Goal: Information Seeking & Learning: Check status

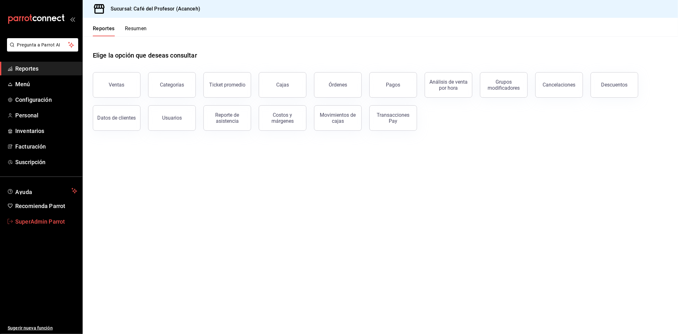
click at [58, 218] on span "SuperAdmin Parrot" at bounding box center [46, 221] width 62 height 9
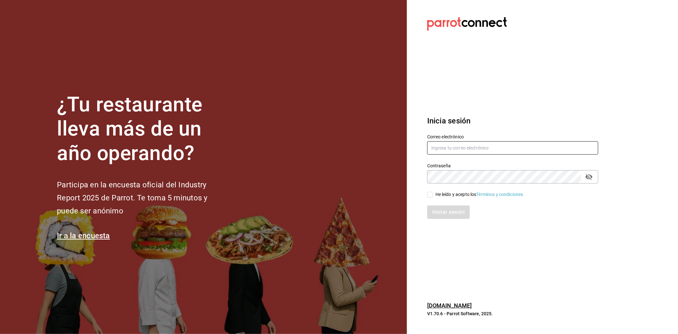
click at [472, 151] on input "text" at bounding box center [512, 147] width 171 height 13
paste input "whim@tepeyac.com"
type input "whim@tepeyac.com"
click at [489, 184] on div "He leído y acepto los Términos y condiciones." at bounding box center [509, 191] width 179 height 15
click at [431, 195] on input "He leído y acepto los Términos y condiciones." at bounding box center [430, 195] width 6 height 6
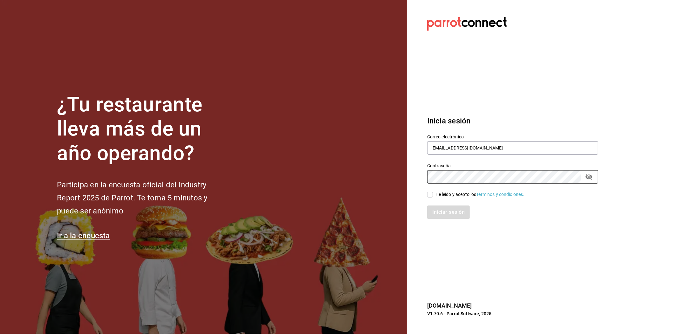
checkbox input "true"
click at [459, 213] on button "Iniciar sesión" at bounding box center [448, 211] width 43 height 13
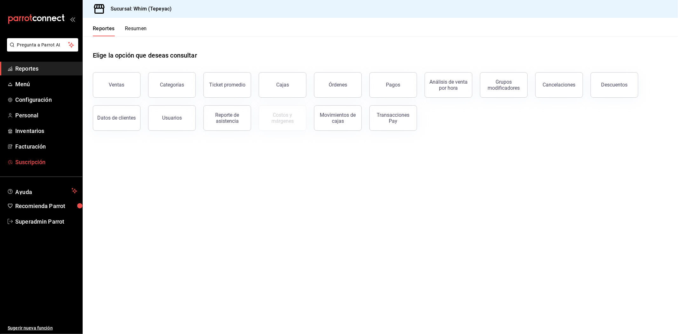
click at [41, 158] on span "Suscripción" at bounding box center [46, 162] width 62 height 9
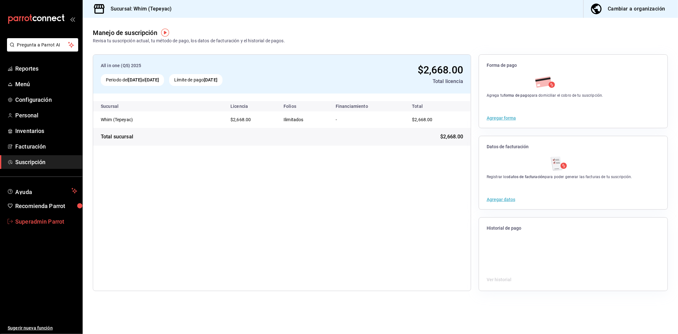
click at [59, 216] on link "Superadmin Parrot" at bounding box center [41, 222] width 82 height 14
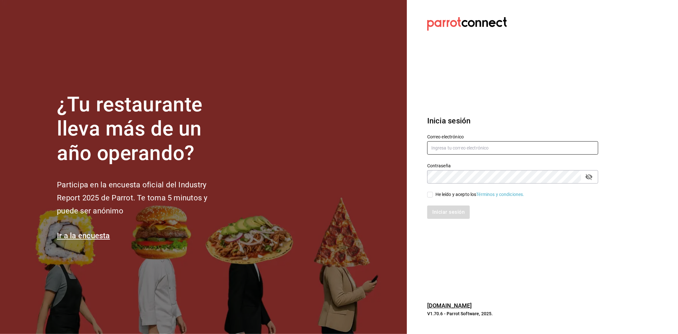
click at [494, 143] on input "text" at bounding box center [512, 147] width 171 height 13
paste input "whim@cdmx.com"
type input "whim@cdmx.com"
click at [427, 197] on input "He leído y acepto los Términos y condiciones." at bounding box center [430, 195] width 6 height 6
checkbox input "true"
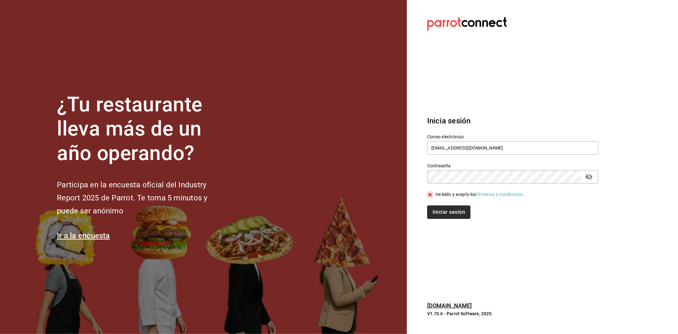
click at [430, 216] on button "Iniciar sesión" at bounding box center [448, 211] width 43 height 13
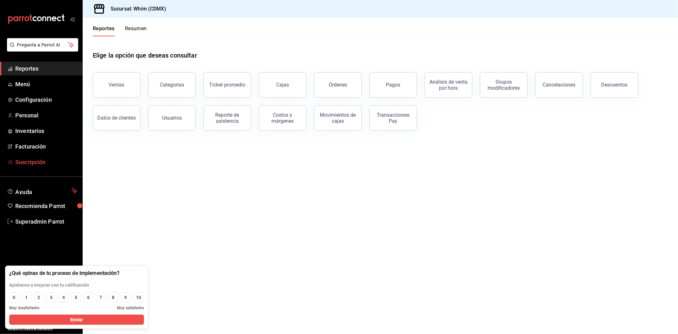
click at [37, 163] on span "Suscripción" at bounding box center [46, 162] width 62 height 9
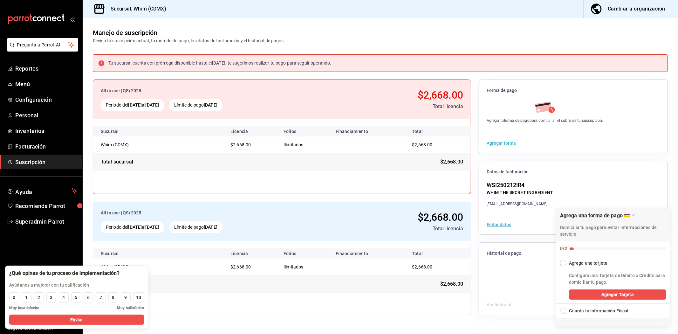
click at [528, 182] on div "WSI250212IR4" at bounding box center [520, 185] width 66 height 9
click at [507, 224] on button "Editar datos" at bounding box center [499, 224] width 24 height 4
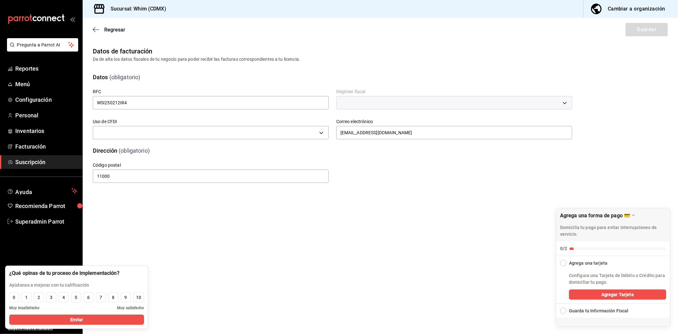
type input "G03"
type input "601"
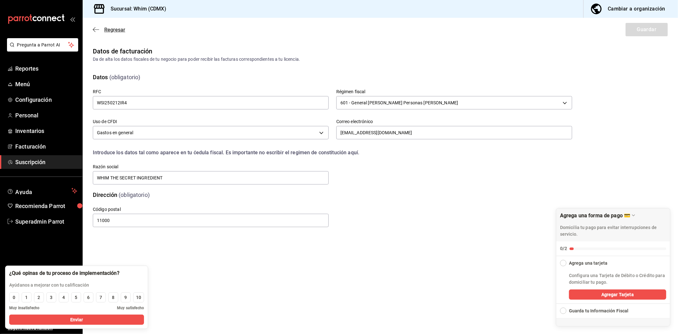
click at [94, 31] on icon "button" at bounding box center [96, 30] width 6 height 6
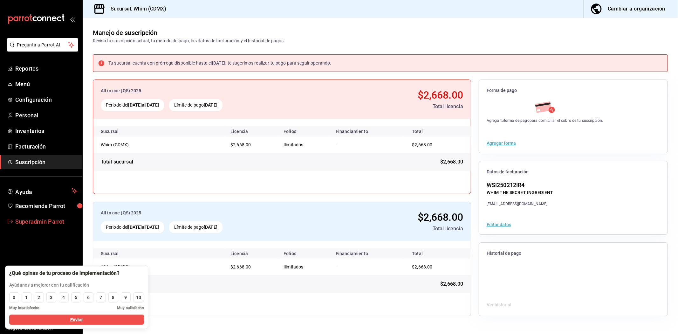
click at [59, 217] on span "Superadmin Parrot" at bounding box center [46, 221] width 62 height 9
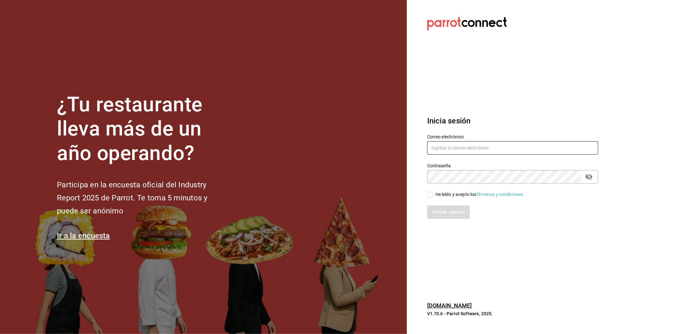
click at [529, 153] on input "text" at bounding box center [512, 147] width 171 height 13
type input "torotoro@ver.com"
click at [428, 196] on input "He leído y acepto los Términos y condiciones." at bounding box center [430, 195] width 6 height 6
checkbox input "true"
click at [434, 212] on button "Iniciar sesión" at bounding box center [448, 211] width 43 height 13
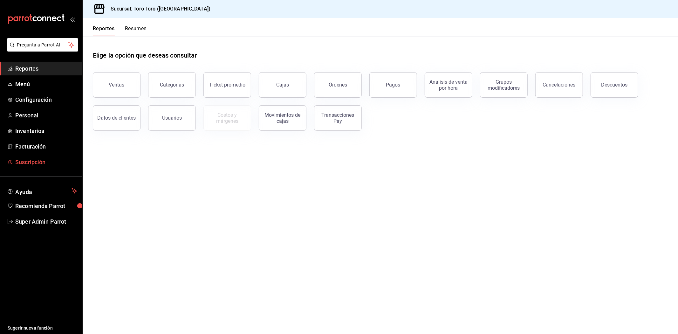
click at [36, 164] on span "Suscripción" at bounding box center [46, 162] width 62 height 9
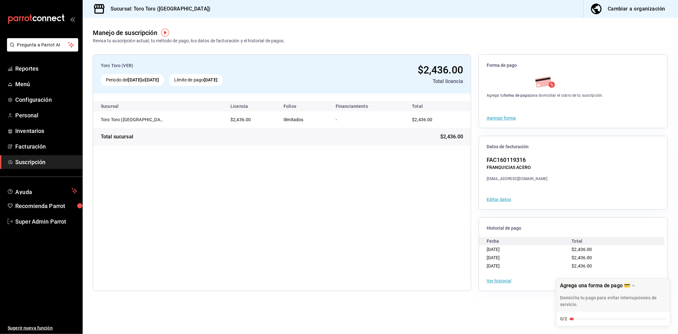
click at [386, 253] on div "Toro Toro (VER) Periodo del 10 sep 2025 al 10 oct 2025 Límite de pago 10 oct 20…" at bounding box center [282, 172] width 378 height 237
click at [46, 219] on span "Super Admin Parrot" at bounding box center [46, 221] width 62 height 9
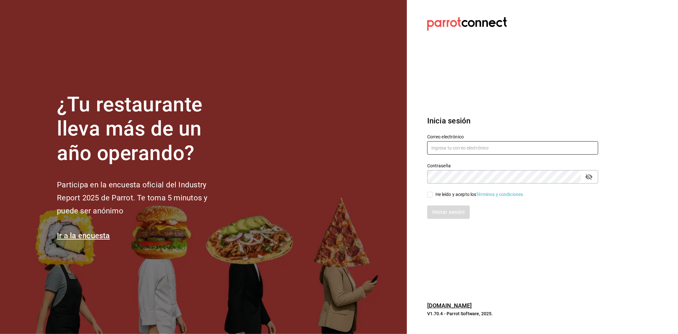
click at [482, 153] on input "text" at bounding box center [512, 147] width 171 height 13
paste input "[EMAIL_ADDRESS][DOMAIN_NAME]"
type input "[EMAIL_ADDRESS][DOMAIN_NAME]"
click at [430, 192] on input "He leído y acepto los Términos y condiciones." at bounding box center [430, 195] width 6 height 6
checkbox input "true"
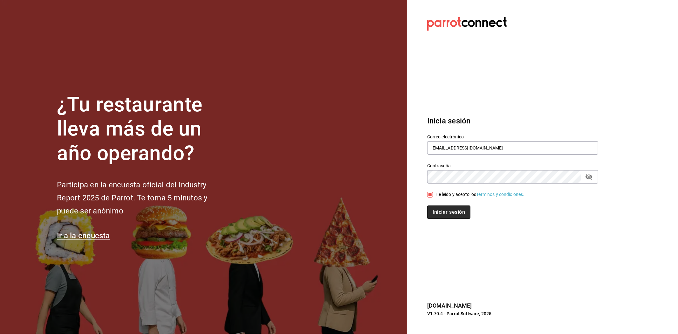
click at [443, 211] on button "Iniciar sesión" at bounding box center [448, 211] width 43 height 13
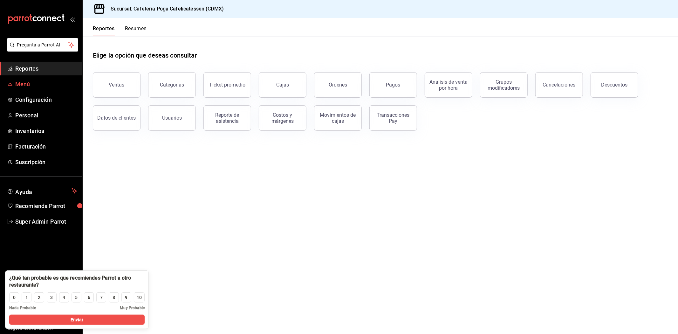
click at [34, 90] on link "Menú" at bounding box center [41, 84] width 82 height 14
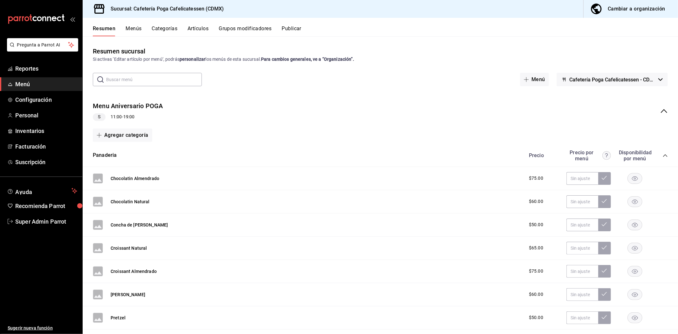
click at [630, 75] on button "Cafetería Poga Cafelicatessen - CDMX" at bounding box center [612, 79] width 111 height 13
click at [656, 45] on div at bounding box center [339, 167] width 678 height 334
click at [656, 45] on div "Resumen sucursal Si activas ‘Editar artículo por menú’, podrás personalizar los…" at bounding box center [381, 184] width 596 height 297
click at [170, 29] on button "Categorías" at bounding box center [165, 30] width 26 height 11
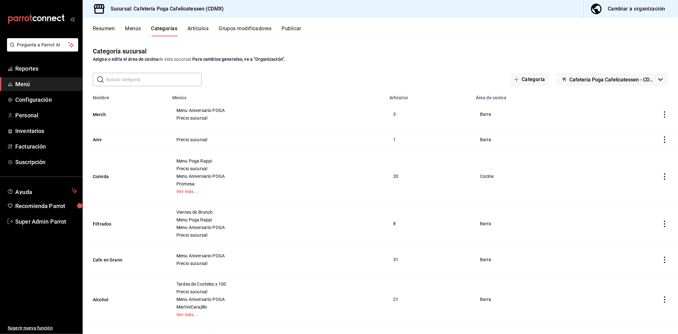
click at [129, 27] on button "Menús" at bounding box center [133, 30] width 16 height 11
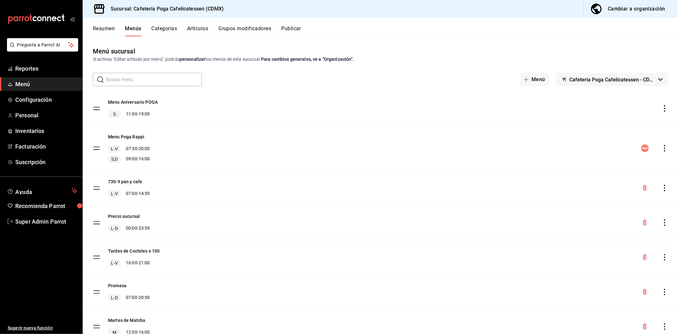
click at [648, 78] on span "Cafetería Poga Cafelicatessen - CDMX" at bounding box center [613, 80] width 87 height 6
click at [648, 78] on div at bounding box center [339, 167] width 678 height 334
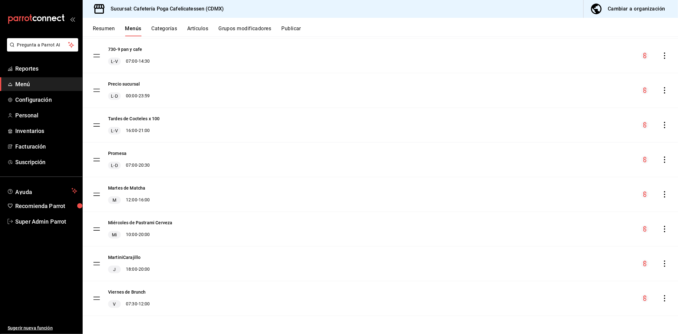
scroll to position [26, 0]
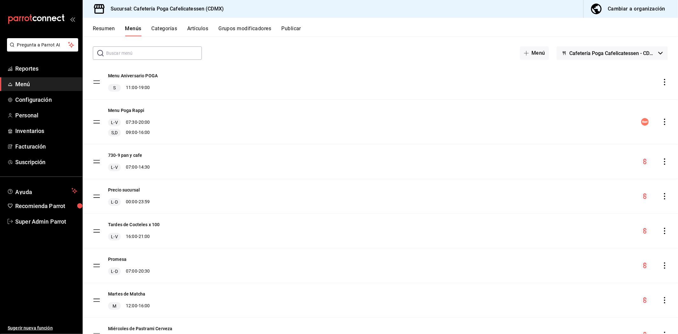
click at [203, 30] on button "Artículos" at bounding box center [197, 30] width 21 height 11
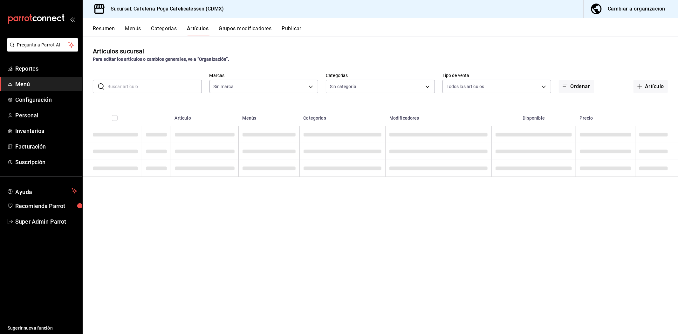
type input "40477ebc-11b7-44c8-b41f-e9c27c277bfa"
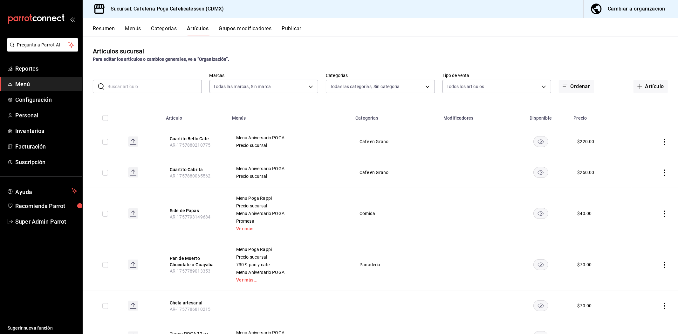
type input "f3d25c4c-b724-4f57-9d62-e9a741d56716,e2cab04f-a673-4510-b7cf-2ae90ec83a58,5e5a0…"
click at [170, 29] on button "Categorías" at bounding box center [164, 30] width 26 height 11
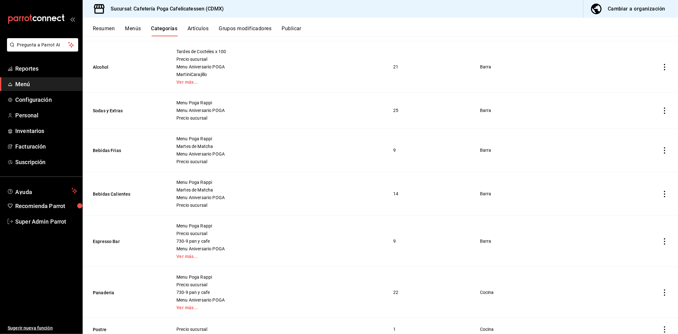
scroll to position [254, 0]
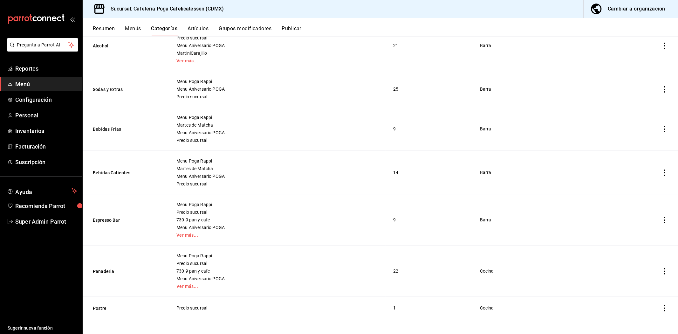
click at [546, 54] on td "Barra" at bounding box center [535, 45] width 126 height 51
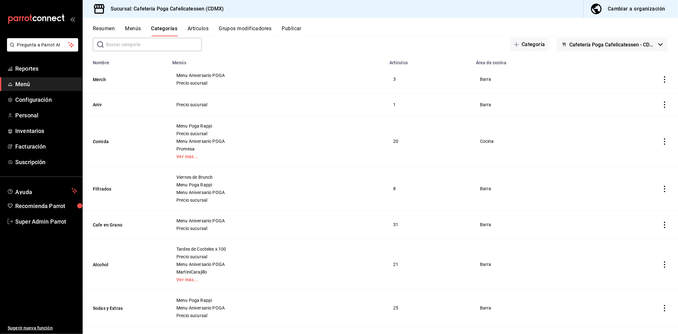
scroll to position [0, 0]
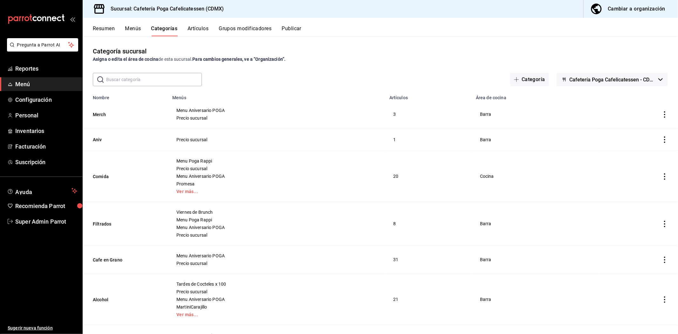
click at [29, 80] on span "Menú" at bounding box center [46, 84] width 62 height 9
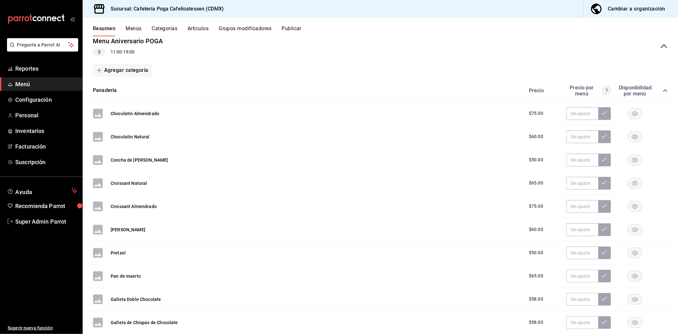
scroll to position [35, 0]
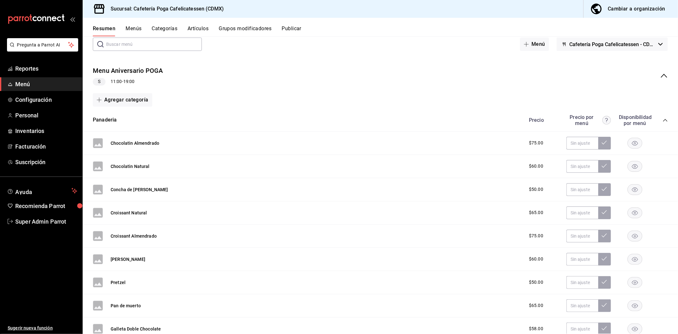
click at [658, 123] on div "Precio Precio por menú Disponibilidad por menú" at bounding box center [595, 120] width 145 height 12
click at [661, 75] on icon "collapse-menu-row" at bounding box center [665, 76] width 8 height 8
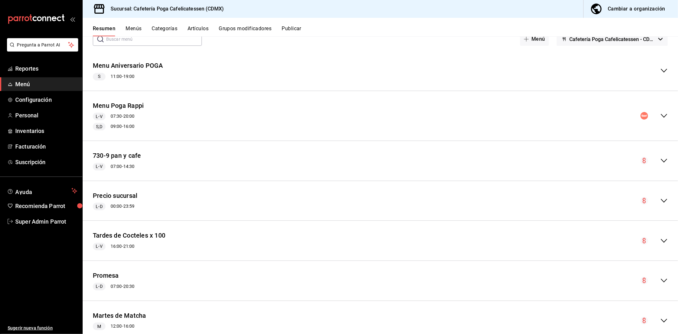
scroll to position [0, 0]
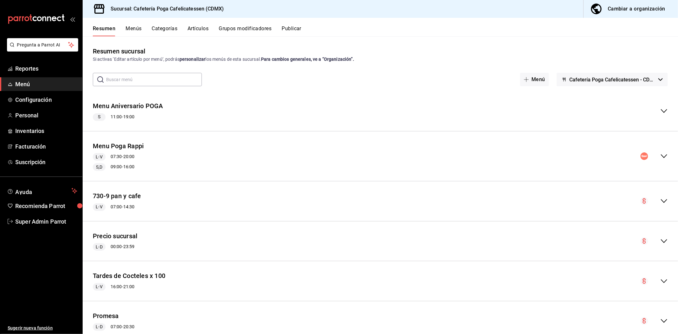
click at [190, 29] on button "Artículos" at bounding box center [198, 30] width 21 height 11
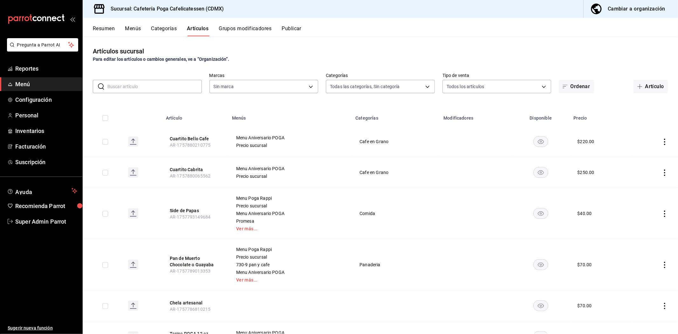
type input "f3d25c4c-b724-4f57-9d62-e9a741d56716,e2cab04f-a673-4510-b7cf-2ae90ec83a58,5e5a0…"
type input "40477ebc-11b7-44c8-b41f-e9c27c277bfa"
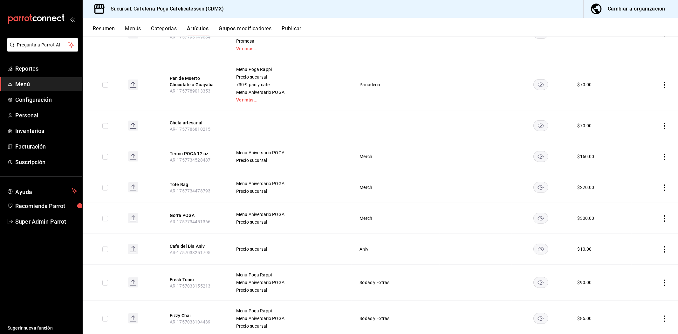
scroll to position [71, 0]
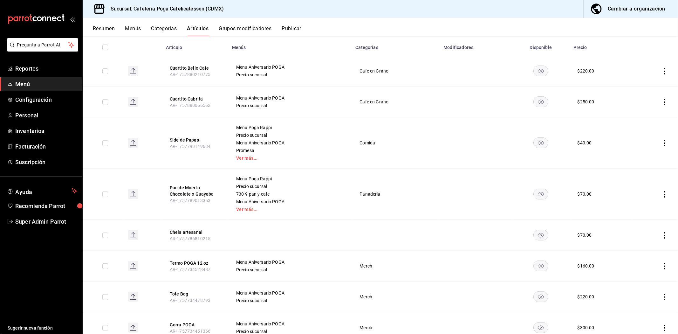
click at [163, 32] on button "Categorías" at bounding box center [164, 30] width 26 height 11
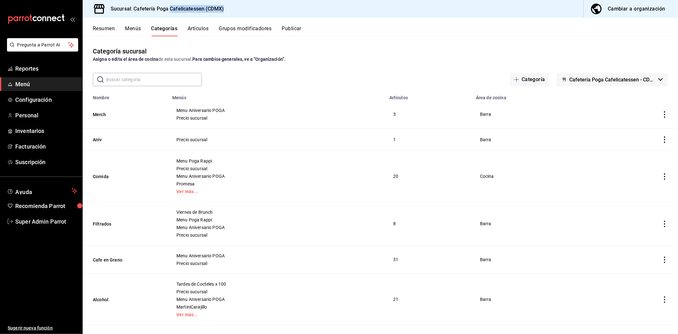
drag, startPoint x: 169, startPoint y: 10, endPoint x: 236, endPoint y: 6, distance: 66.9
click at [236, 6] on div "Sucursal: Cafetería Poga Cafelicatessen (CDMX) Cambiar a organización" at bounding box center [381, 9] width 596 height 18
copy h3 "Cafelicatessen (CDMX)"
click at [651, 75] on button "Cafetería Poga Cafelicatessen - CDMX" at bounding box center [612, 79] width 111 height 13
click at [590, 97] on li "Sin marca" at bounding box center [607, 96] width 98 height 15
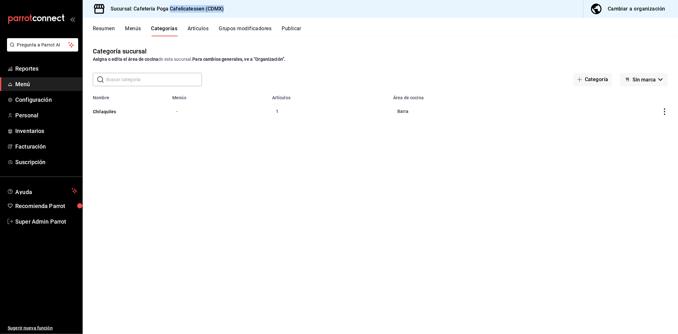
click at [650, 80] on span "Sin marca" at bounding box center [644, 80] width 23 height 6
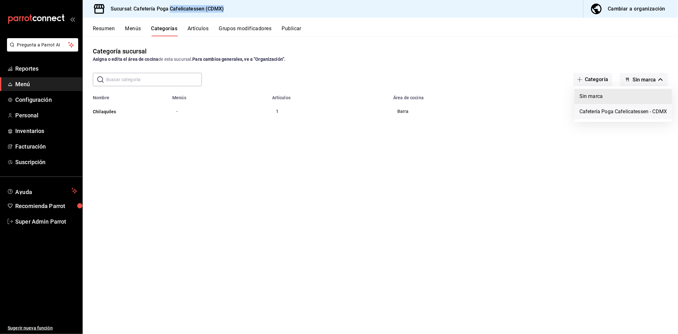
click at [630, 116] on li "Cafetería Poga Cafelicatessen - CDMX" at bounding box center [624, 111] width 98 height 15
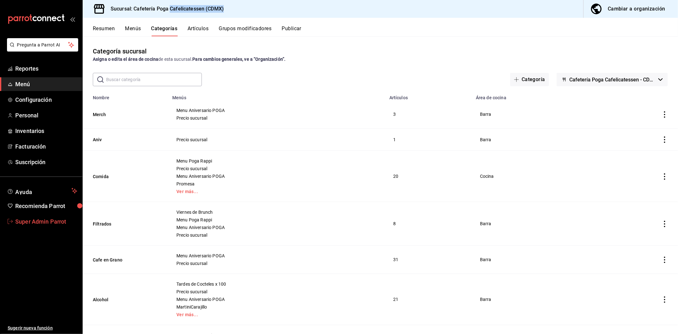
click at [52, 221] on span "Super Admin Parrot" at bounding box center [46, 221] width 62 height 9
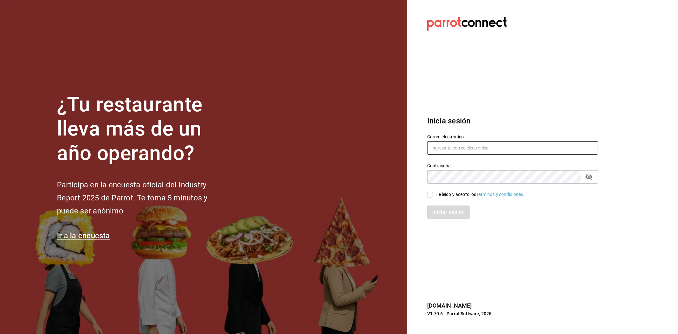
click at [496, 151] on input "text" at bounding box center [512, 147] width 171 height 13
paste input "genkipoke@jardinez.com"
type input "genkipoke@jardinez.com"
click at [431, 192] on input "He leído y acepto los Términos y condiciones." at bounding box center [430, 195] width 6 height 6
checkbox input "true"
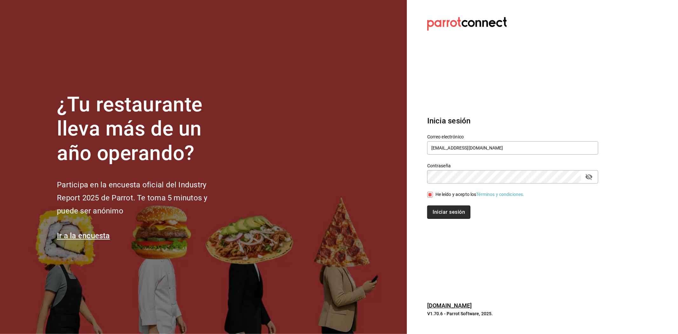
click at [441, 211] on button "Iniciar sesión" at bounding box center [448, 211] width 43 height 13
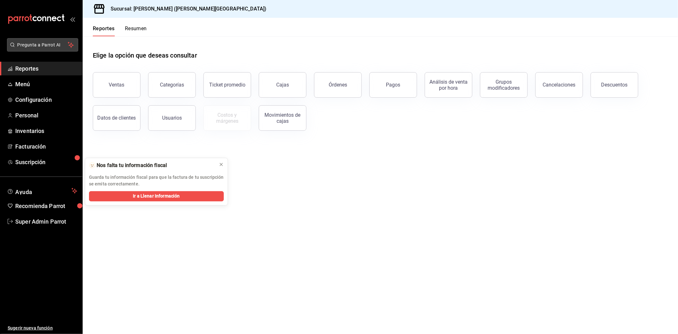
click at [40, 42] on span "Pregunta a Parrot AI" at bounding box center [42, 45] width 51 height 7
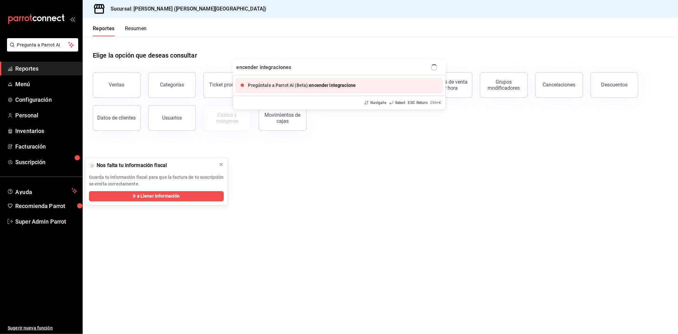
type input "encender integraciones"
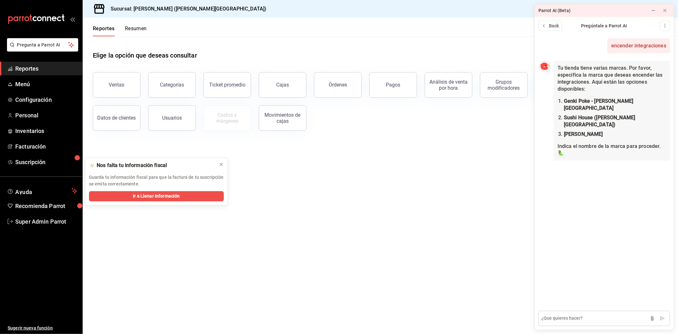
click at [606, 314] on textarea at bounding box center [605, 318] width 132 height 15
type textarea "t"
drag, startPoint x: 646, startPoint y: 100, endPoint x: 565, endPoint y: 103, distance: 80.8
click at [565, 103] on li "Genki Poke - [PERSON_NAME][GEOGRAPHIC_DATA]" at bounding box center [615, 105] width 102 height 14
copy strong "Genki Poke - [PERSON_NAME][GEOGRAPHIC_DATA]"
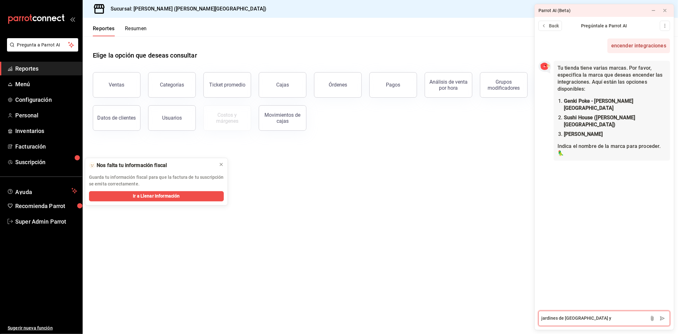
click at [587, 320] on textarea "jardines de [GEOGRAPHIC_DATA] y" at bounding box center [605, 318] width 132 height 15
click at [586, 319] on textarea "jardines de [GEOGRAPHIC_DATA] y" at bounding box center [605, 318] width 132 height 15
paste textarea "Genki Poke - [PERSON_NAME][GEOGRAPHIC_DATA]"
drag, startPoint x: 623, startPoint y: 119, endPoint x: 562, endPoint y: 121, distance: 60.8
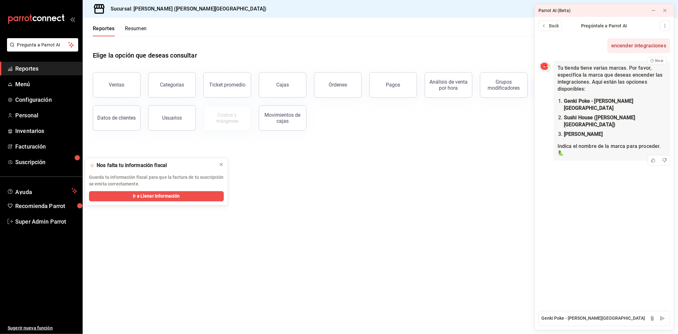
click at [564, 131] on li "Genki poke - Wingman" at bounding box center [615, 134] width 102 height 7
copy strong "Genki poke - Wingman"
click at [621, 321] on textarea "Genki Poke - Jardinez de la Paz" at bounding box center [605, 318] width 132 height 15
paste textarea "Genki poke - Wingman"
type textarea "Genki Poke - Jardinez de la Paz y Genki poke - Wingman"
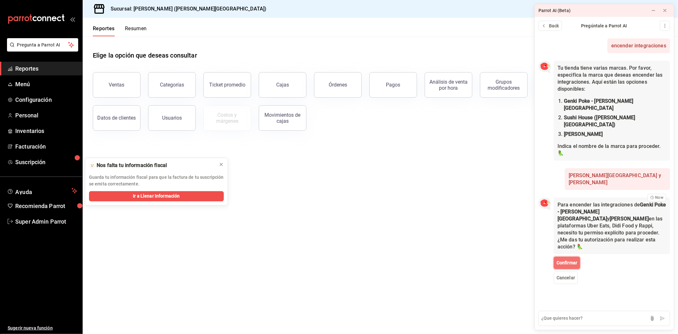
click at [573, 260] on span "Confirmar" at bounding box center [567, 263] width 21 height 7
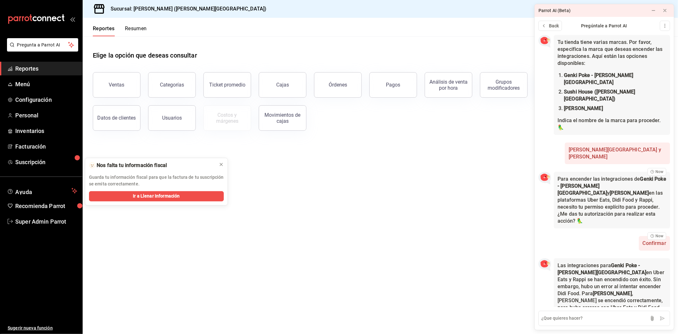
scroll to position [32, 0]
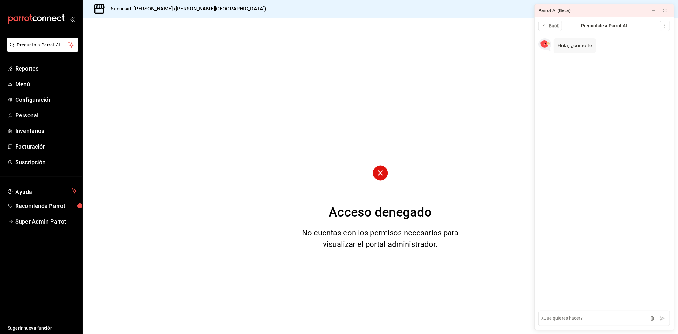
click at [41, 219] on span "Super Admin Parrot" at bounding box center [46, 221] width 62 height 9
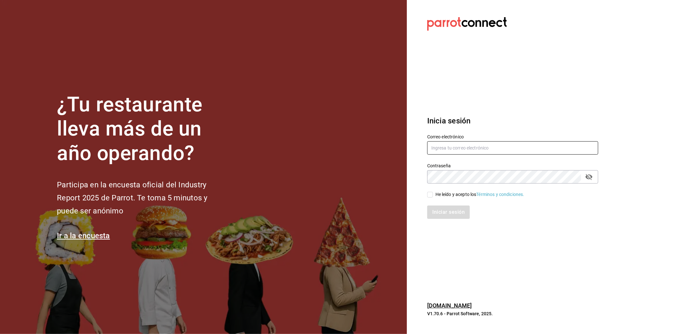
click at [471, 145] on input "text" at bounding box center [512, 147] width 171 height 13
type input "o"
type input "poga@cdmx.com"
click at [427, 196] on input "He leído y acepto los Términos y condiciones." at bounding box center [430, 195] width 6 height 6
checkbox input "true"
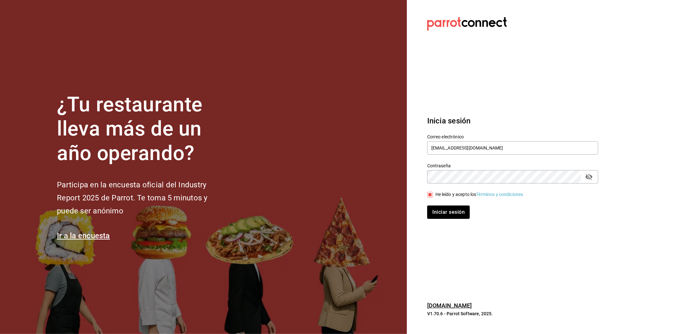
click at [440, 219] on div "Inicia sesión Correo electrónico poga@cdmx.com Contraseña Contraseña He leído y…" at bounding box center [512, 167] width 171 height 119
click at [440, 212] on button "Iniciar sesión" at bounding box center [448, 211] width 43 height 13
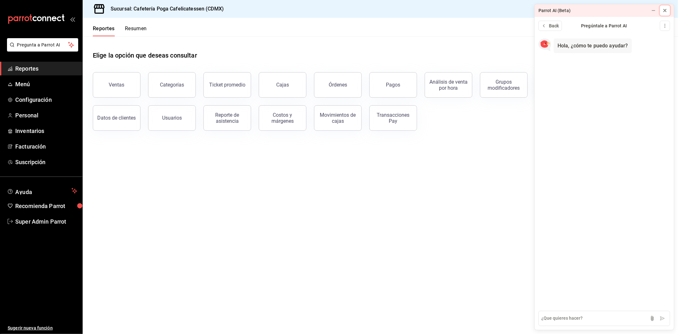
click at [667, 10] on icon at bounding box center [665, 10] width 5 height 5
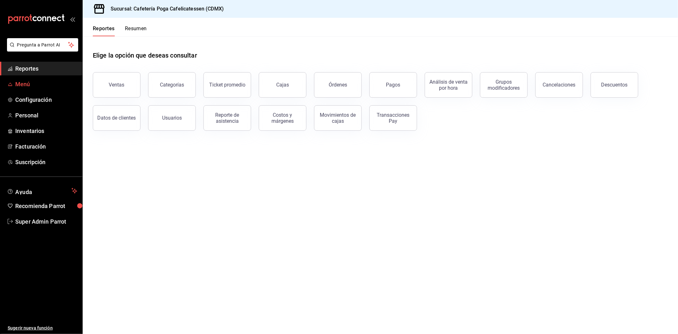
click at [23, 85] on span "Menú" at bounding box center [46, 84] width 62 height 9
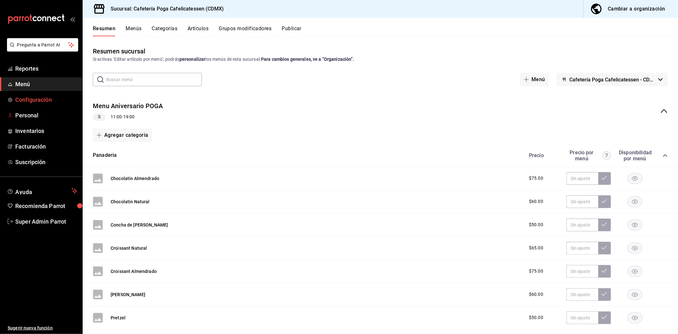
click at [39, 97] on span "Configuración" at bounding box center [46, 99] width 62 height 9
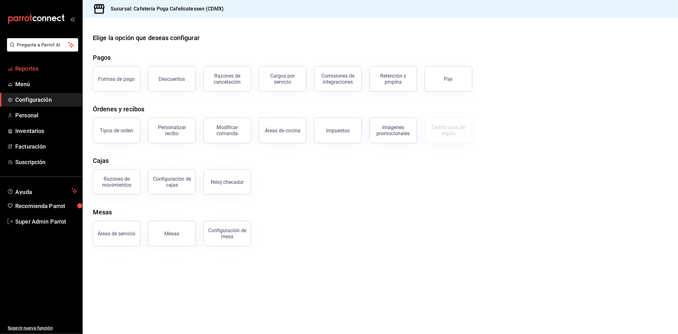
click at [44, 74] on link "Reportes" at bounding box center [41, 69] width 82 height 14
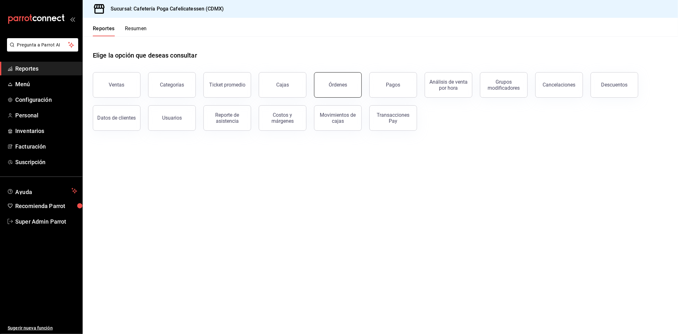
click at [354, 84] on button "Órdenes" at bounding box center [338, 84] width 48 height 25
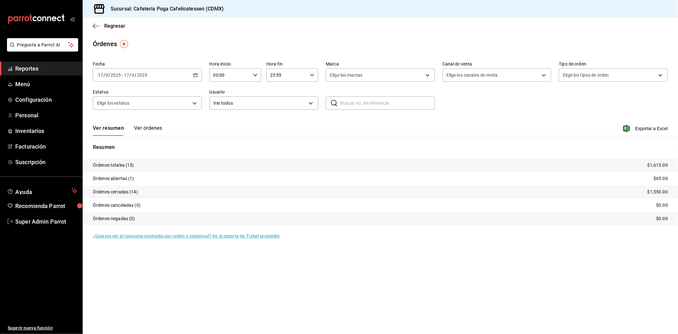
click at [144, 128] on button "Ver órdenes" at bounding box center [148, 130] width 28 height 11
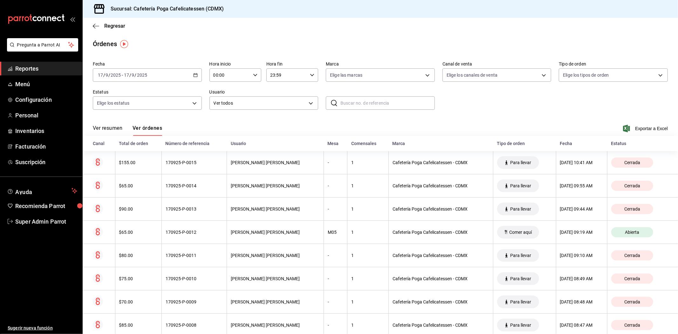
click at [192, 80] on div "2025-09-17 17 / 9 / 2025 - 2025-09-17 17 / 9 / 2025" at bounding box center [147, 74] width 109 height 13
click at [134, 152] on span "Año actual" at bounding box center [122, 151] width 49 height 7
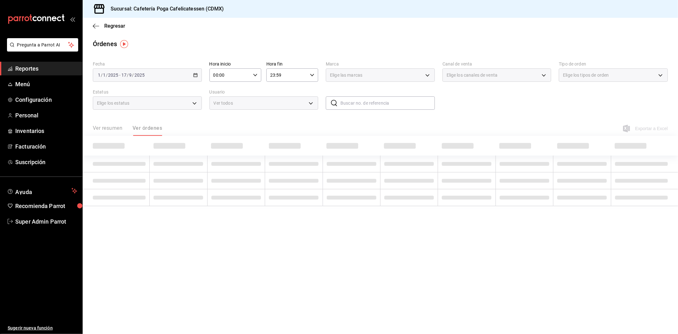
click at [544, 78] on div "Elige los canales de venta" at bounding box center [497, 74] width 109 height 13
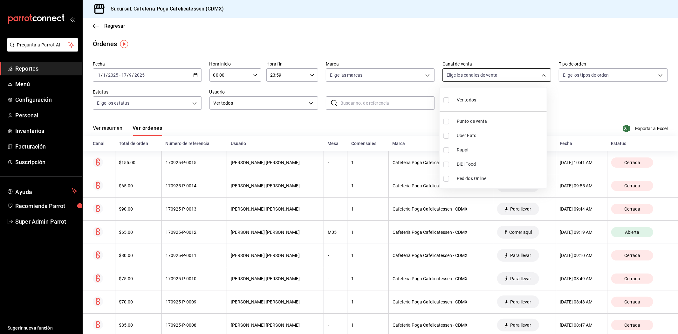
click at [544, 78] on body "Pregunta a Parrot AI Reportes Menú Configuración Personal Inventarios Facturaci…" at bounding box center [339, 167] width 678 height 334
click at [489, 153] on span "Rappi" at bounding box center [500, 150] width 87 height 7
type input "RAPPI"
checkbox input "true"
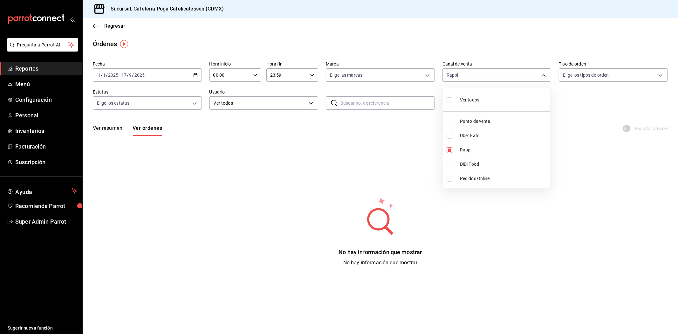
click at [193, 80] on div at bounding box center [339, 167] width 678 height 334
click at [193, 75] on icon "button" at bounding box center [195, 75] width 4 height 4
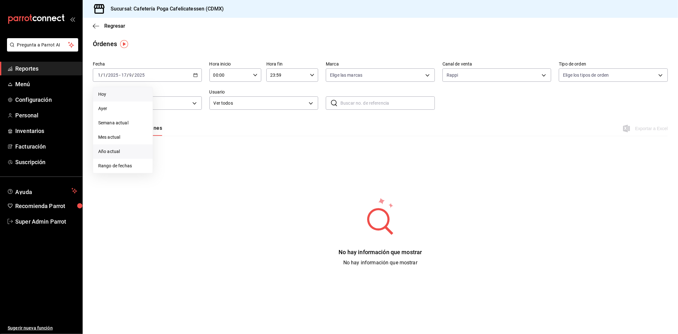
click at [133, 94] on span "Hoy" at bounding box center [122, 94] width 49 height 7
